Goal: Information Seeking & Learning: Learn about a topic

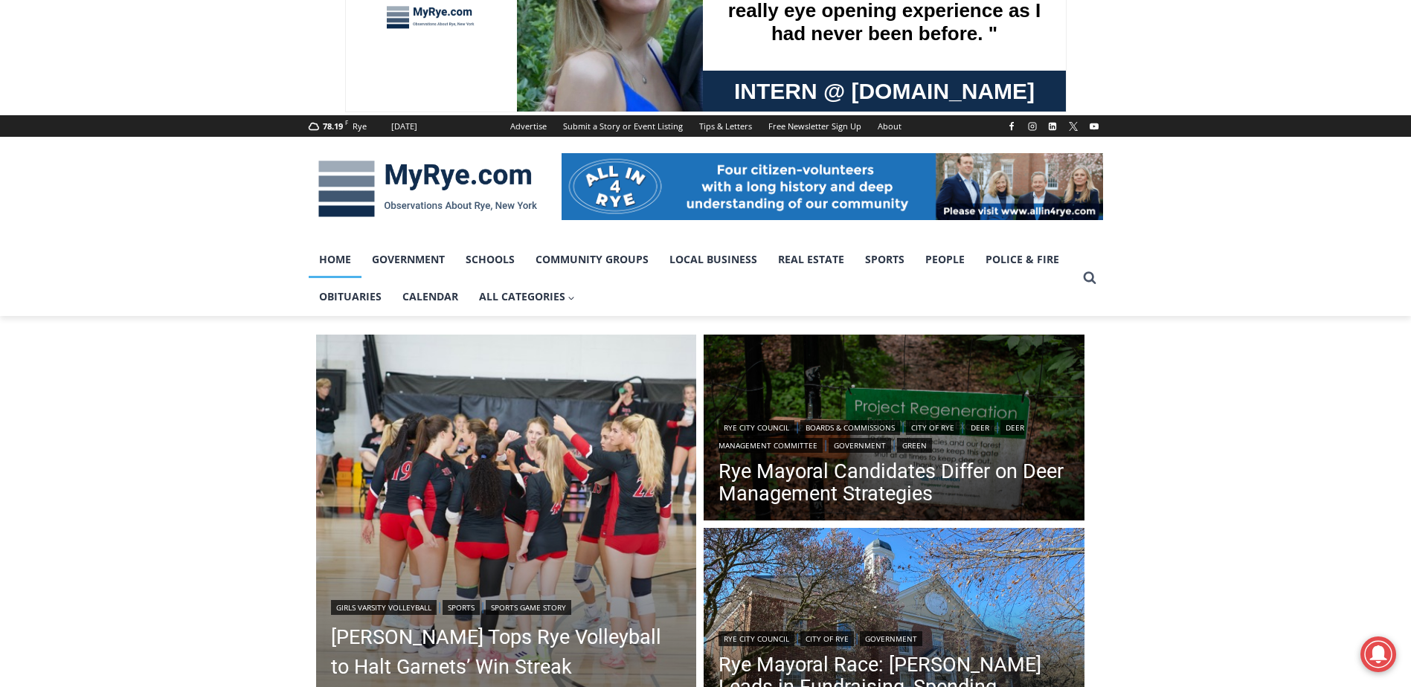
scroll to position [223, 0]
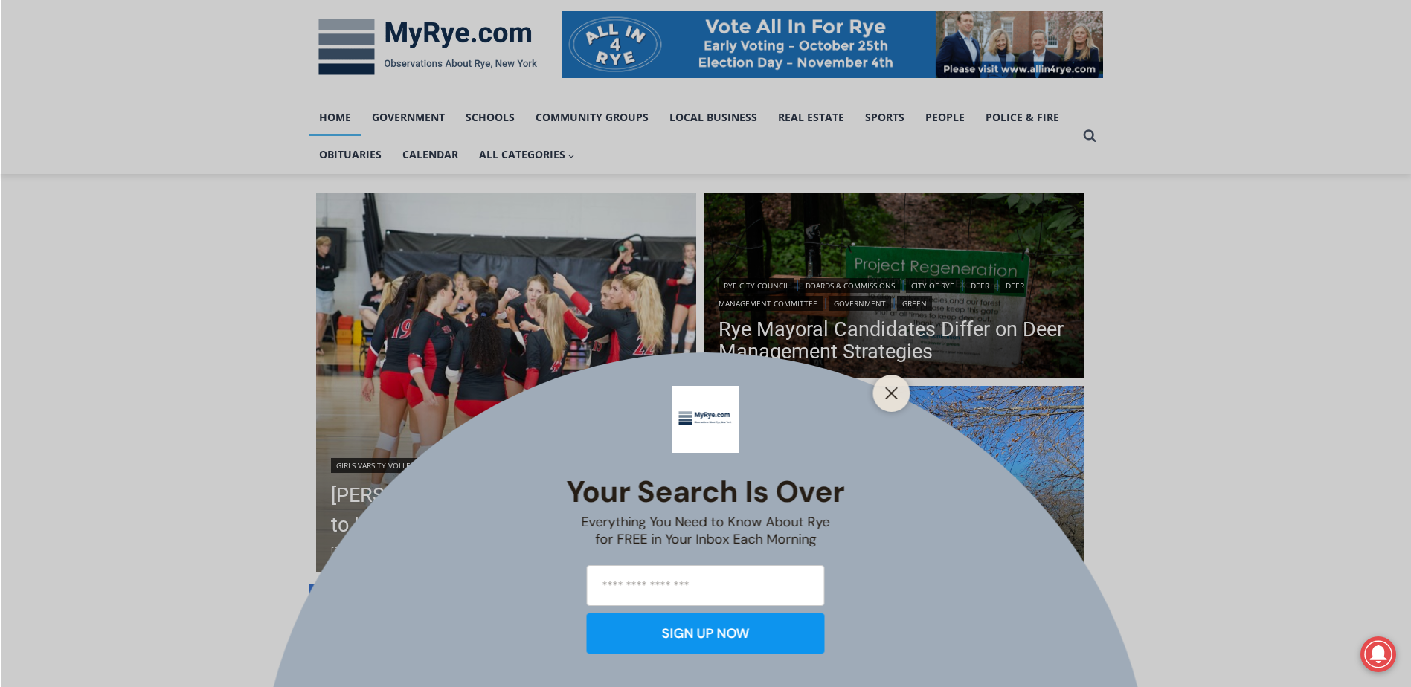
click at [894, 344] on div "Your Search is Over Everything You Need to Know About Rye for FREE in Your Inbo…" at bounding box center [705, 343] width 1411 height 687
click at [893, 396] on icon "Close" at bounding box center [891, 393] width 13 height 13
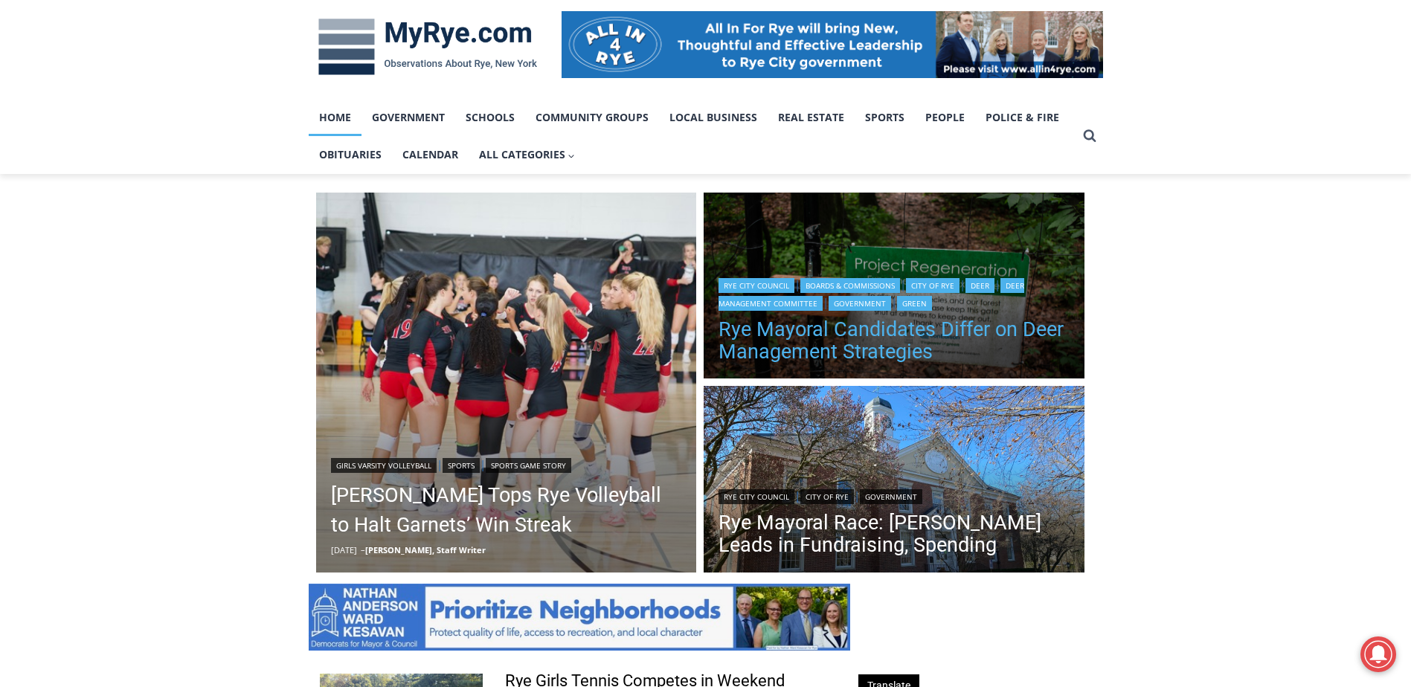
click at [874, 364] on h2 "Rye Mayoral Candidates Differ on Deer Management Strategies" at bounding box center [894, 339] width 351 height 56
click at [880, 356] on link "Rye Mayoral Candidates Differ on Deer Management Strategies" at bounding box center [894, 340] width 351 height 45
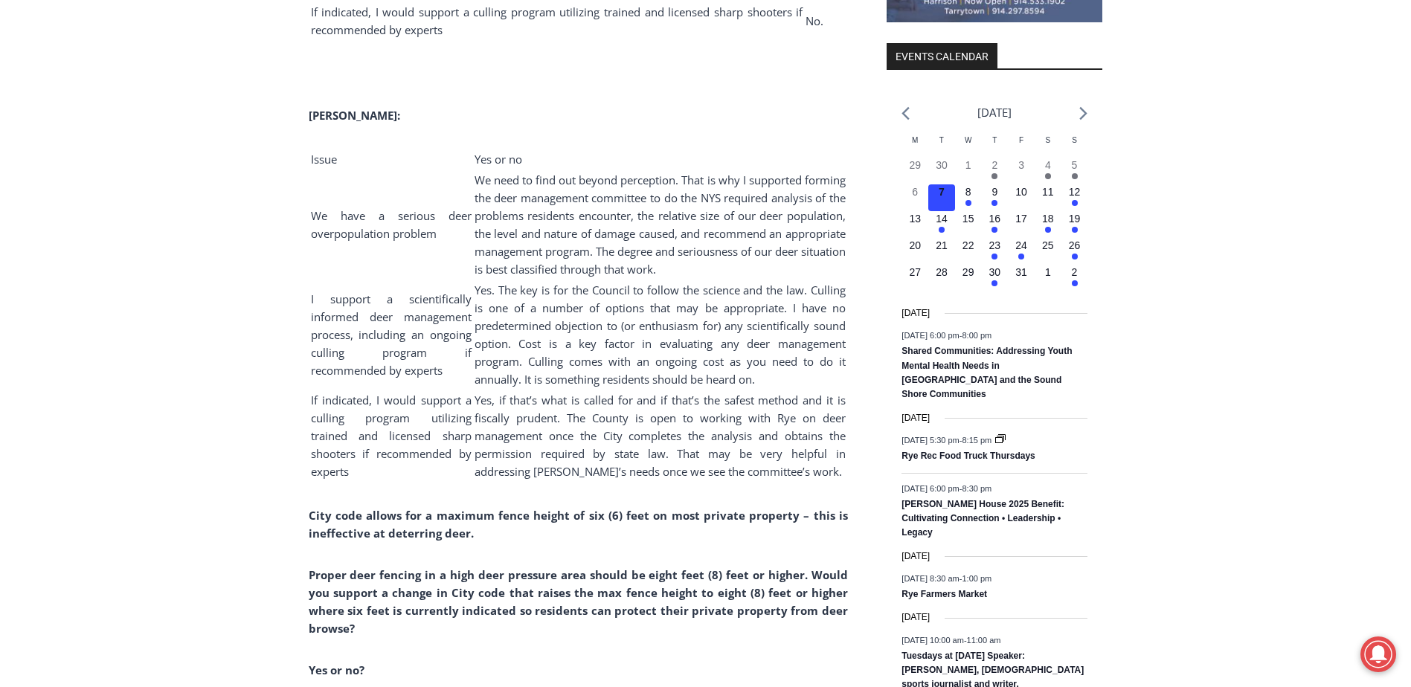
scroll to position [1934, 0]
